Goal: Task Accomplishment & Management: Use online tool/utility

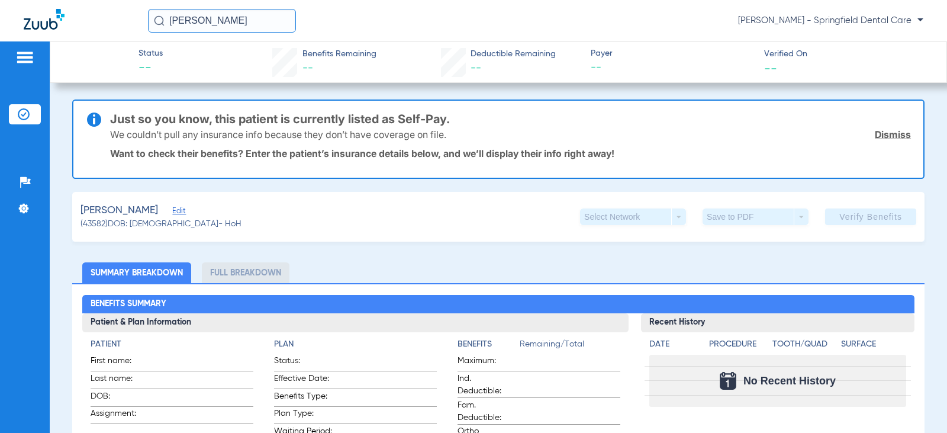
click at [172, 214] on span "Edit" at bounding box center [177, 212] width 11 height 11
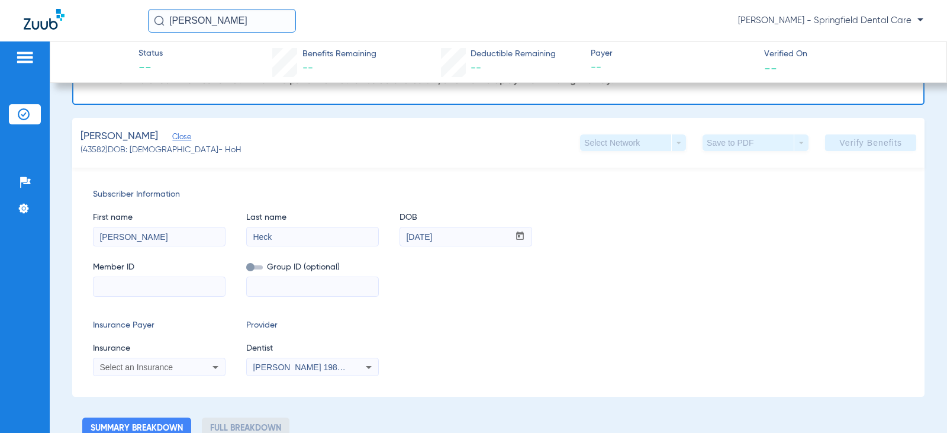
scroll to position [178, 0]
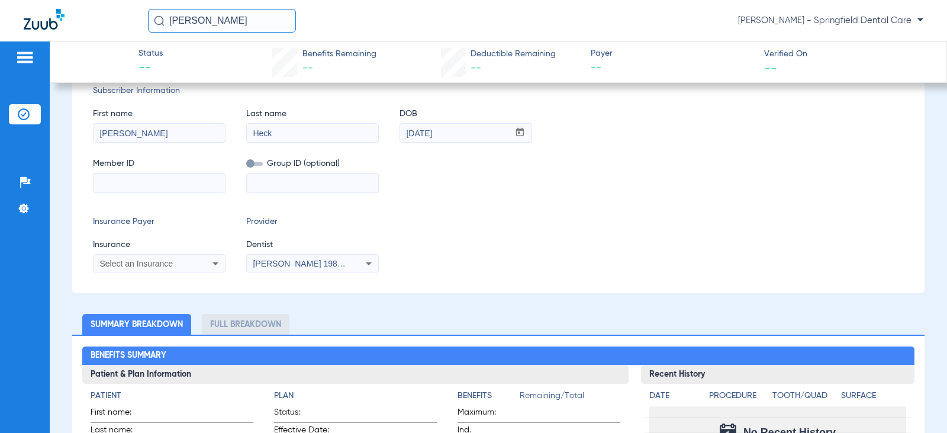
click at [139, 172] on mat-form-field at bounding box center [159, 181] width 133 height 23
click at [133, 182] on input at bounding box center [159, 182] width 131 height 19
click at [212, 260] on icon at bounding box center [215, 263] width 14 height 14
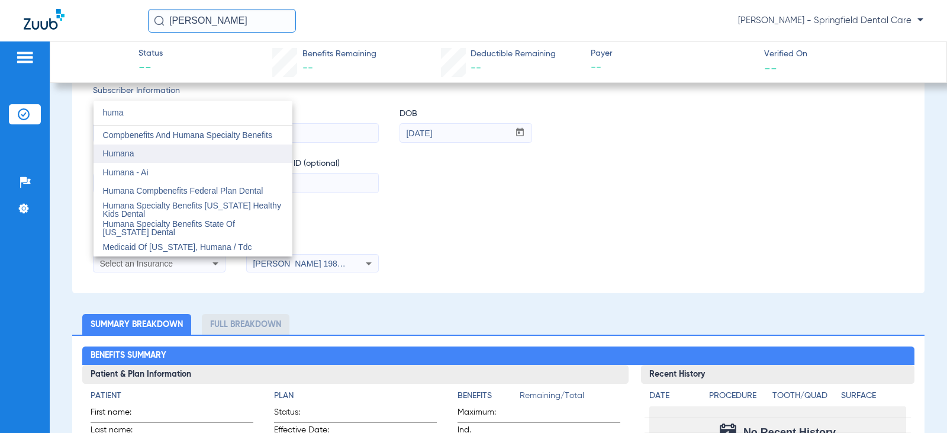
type input "huma"
click at [176, 158] on mat-option "Humana" at bounding box center [193, 153] width 199 height 19
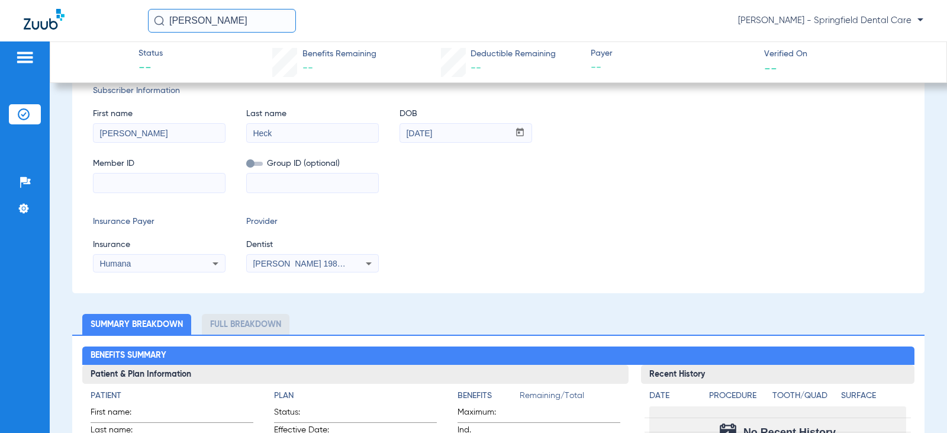
click at [169, 177] on input at bounding box center [159, 182] width 131 height 19
paste input "117860261"
type input "117860261"
click at [294, 259] on span "[PERSON_NAME] 1982829420" at bounding box center [311, 263] width 117 height 9
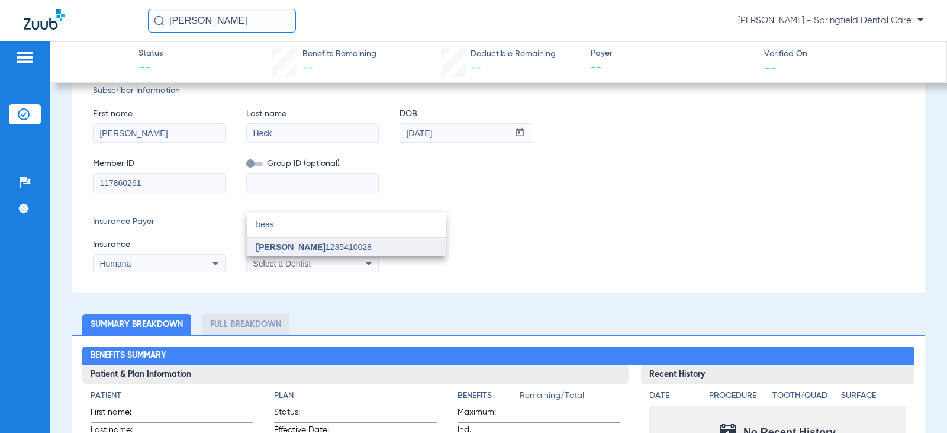
type input "beas"
click at [297, 240] on mat-option "[PERSON_NAME] 1235410028" at bounding box center [346, 246] width 199 height 19
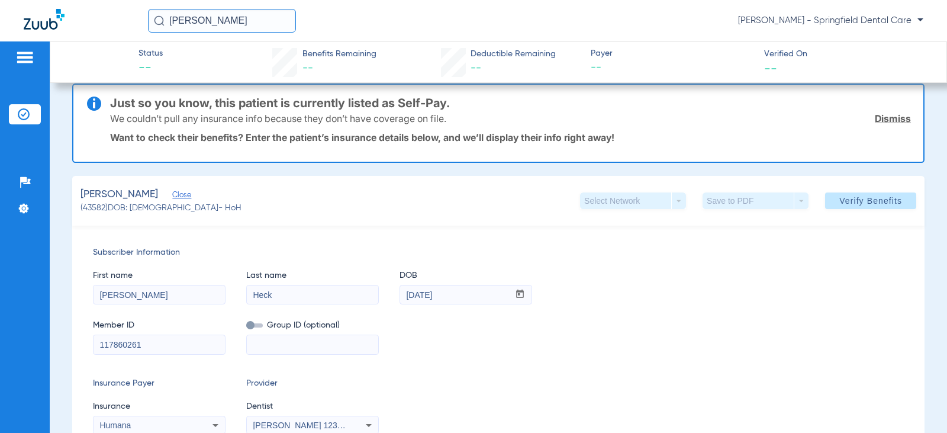
scroll to position [0, 0]
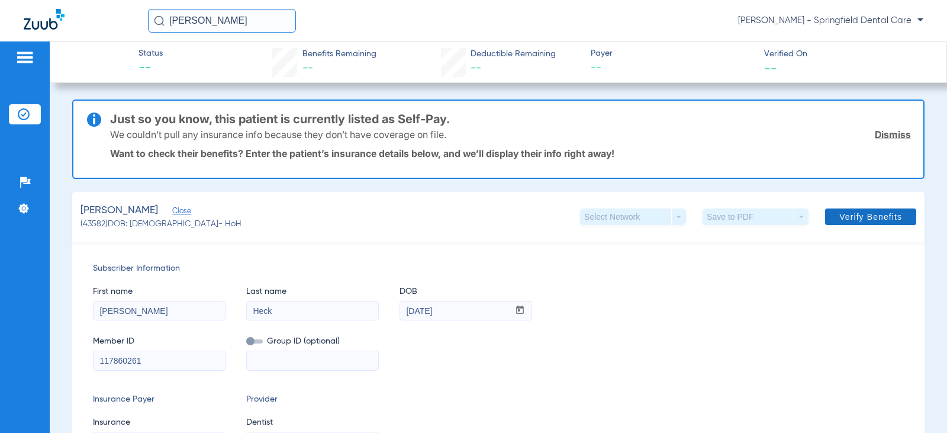
click at [858, 216] on span "Verify Benefits" at bounding box center [870, 216] width 63 height 9
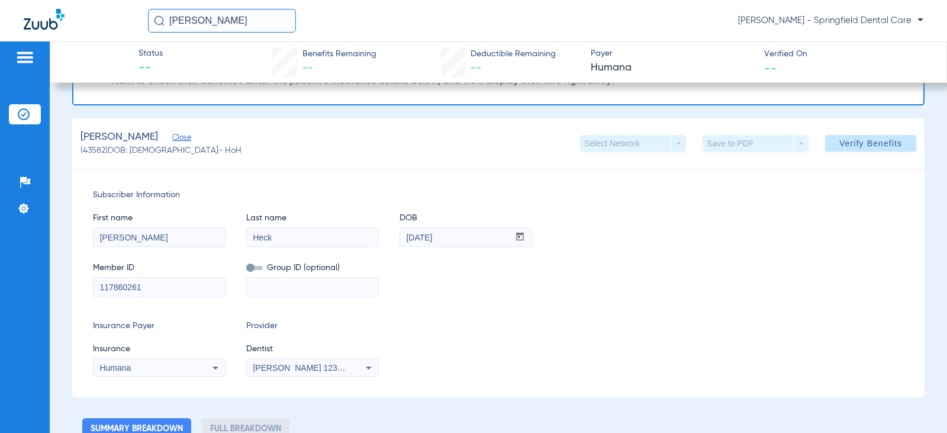
scroll to position [59, 0]
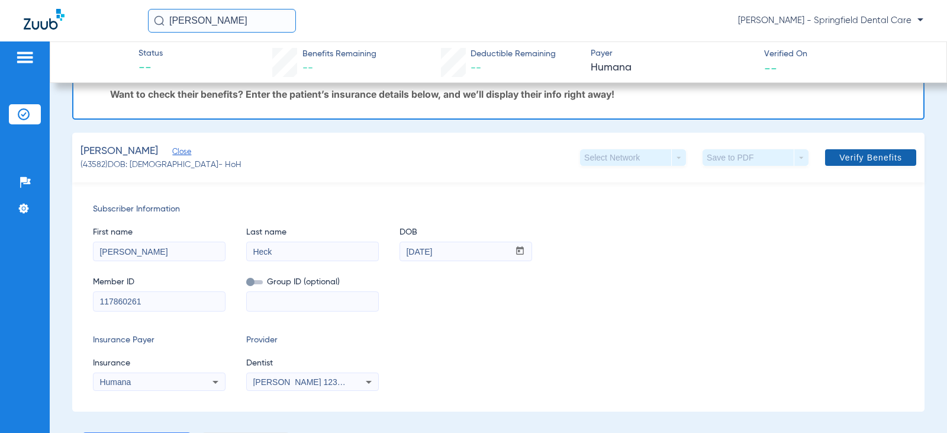
click at [856, 168] on span at bounding box center [870, 157] width 91 height 28
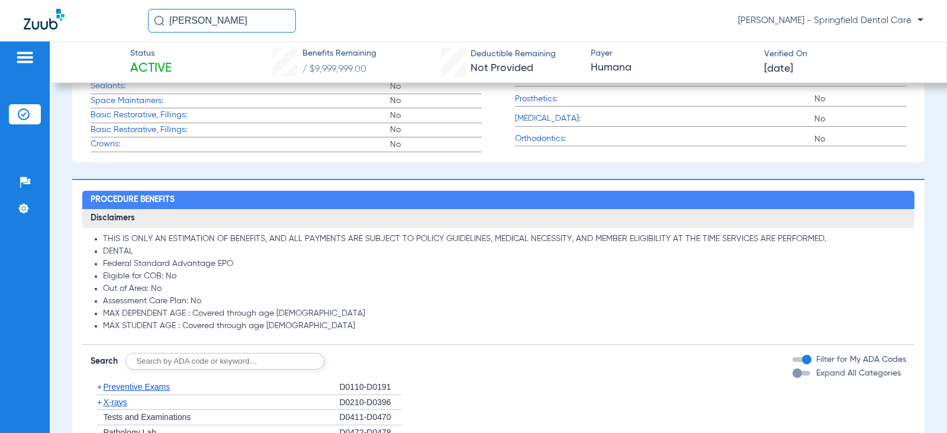
scroll to position [0, 0]
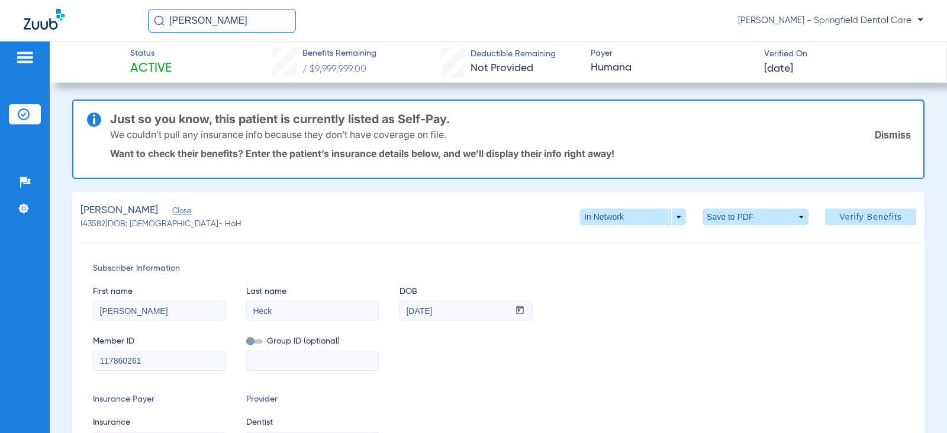
drag, startPoint x: 223, startPoint y: 22, endPoint x: 89, endPoint y: 26, distance: 133.8
click at [94, 26] on div "[PERSON_NAME] [PERSON_NAME] - Springfield Dental Care" at bounding box center [473, 20] width 947 height 41
